Goal: Task Accomplishment & Management: Complete application form

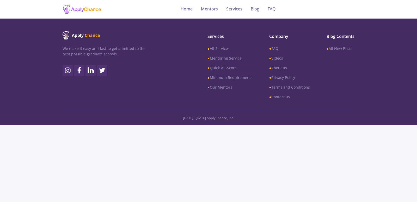
click at [80, 6] on img at bounding box center [82, 9] width 39 height 10
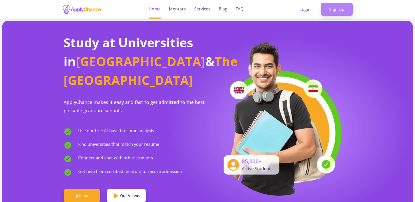
click at [331, 8] on link "Sign Up" at bounding box center [337, 9] width 32 height 13
click at [342, 12] on link "Sign Up" at bounding box center [337, 9] width 32 height 13
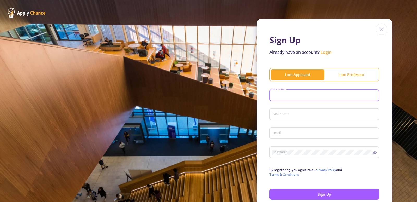
click at [303, 96] on input "First name" at bounding box center [325, 95] width 106 height 5
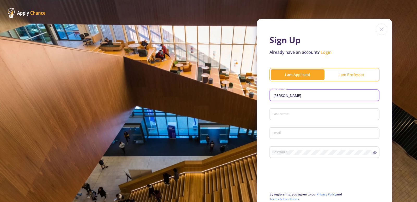
type input "[PERSON_NAME]"
click at [296, 110] on div "Last name" at bounding box center [324, 113] width 105 height 14
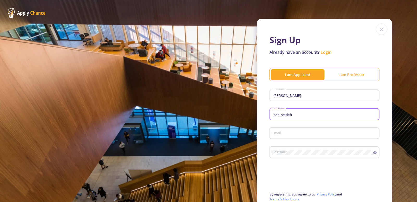
type input "nasirzadeh"
click at [282, 136] on div "Email" at bounding box center [324, 132] width 105 height 14
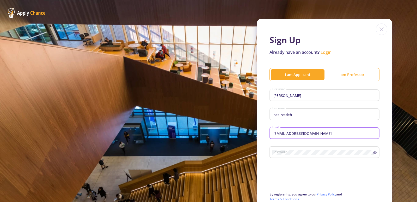
type input "[EMAIL_ADDRESS][DOMAIN_NAME]"
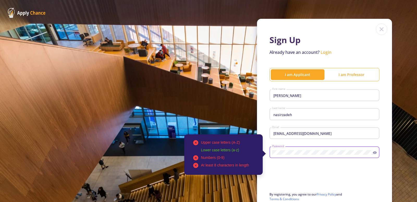
click at [374, 153] on icon at bounding box center [375, 152] width 4 height 4
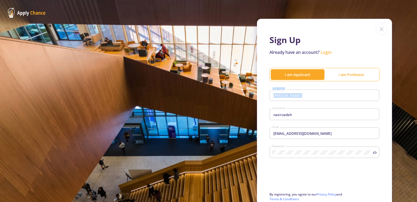
drag, startPoint x: 414, startPoint y: 57, endPoint x: 416, endPoint y: 106, distance: 49.1
click at [416, 106] on section "Sign Up Already have an account? Login I am Applicant I am Professor [PERSON_NA…" at bounding box center [208, 101] width 417 height 202
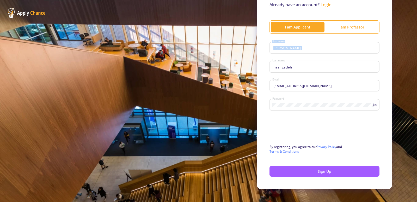
scroll to position [53, 0]
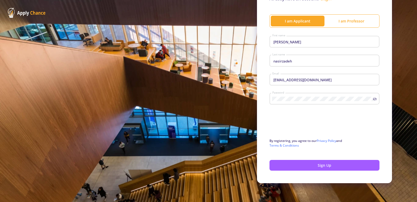
click at [392, 154] on div "Sign Up Already have an account? Login I am Applicant I am Professor [PERSON_NA…" at bounding box center [208, 74] width 417 height 255
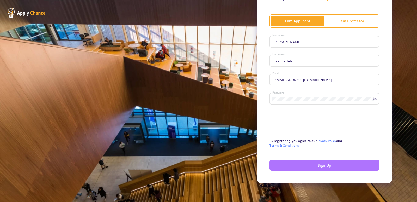
click at [362, 161] on button "Sign Up" at bounding box center [325, 165] width 110 height 11
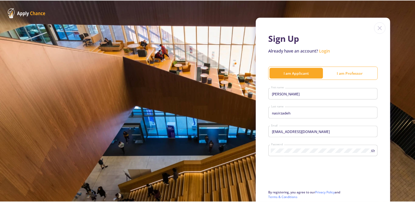
scroll to position [0, 0]
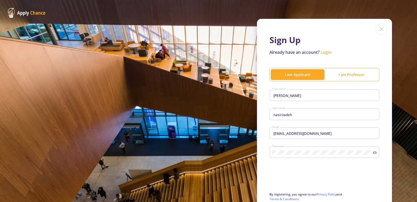
click at [381, 29] on img at bounding box center [381, 28] width 11 height 11
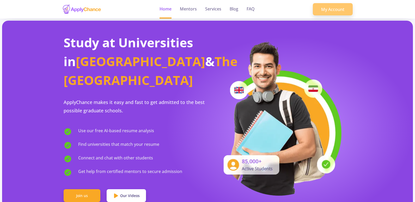
click at [345, 3] on link "My Account" at bounding box center [333, 9] width 40 height 13
click at [334, 8] on link "My Account" at bounding box center [333, 9] width 40 height 13
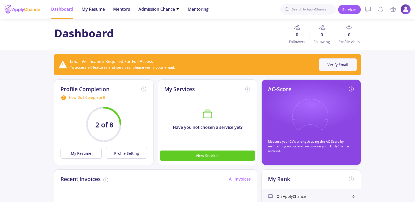
click at [337, 62] on button "Verify Email" at bounding box center [338, 64] width 38 height 13
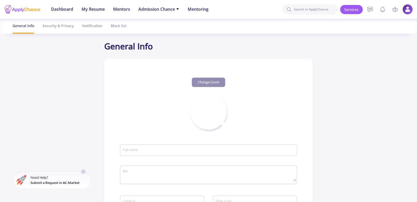
type input "niki nasirzadeh"
type input "nikinasirzadeh"
type input "niki.nasirzadeh1399@gmail.com"
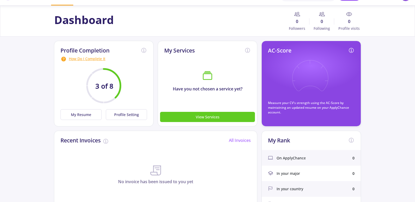
scroll to position [13, 0]
